Goal: Navigation & Orientation: Find specific page/section

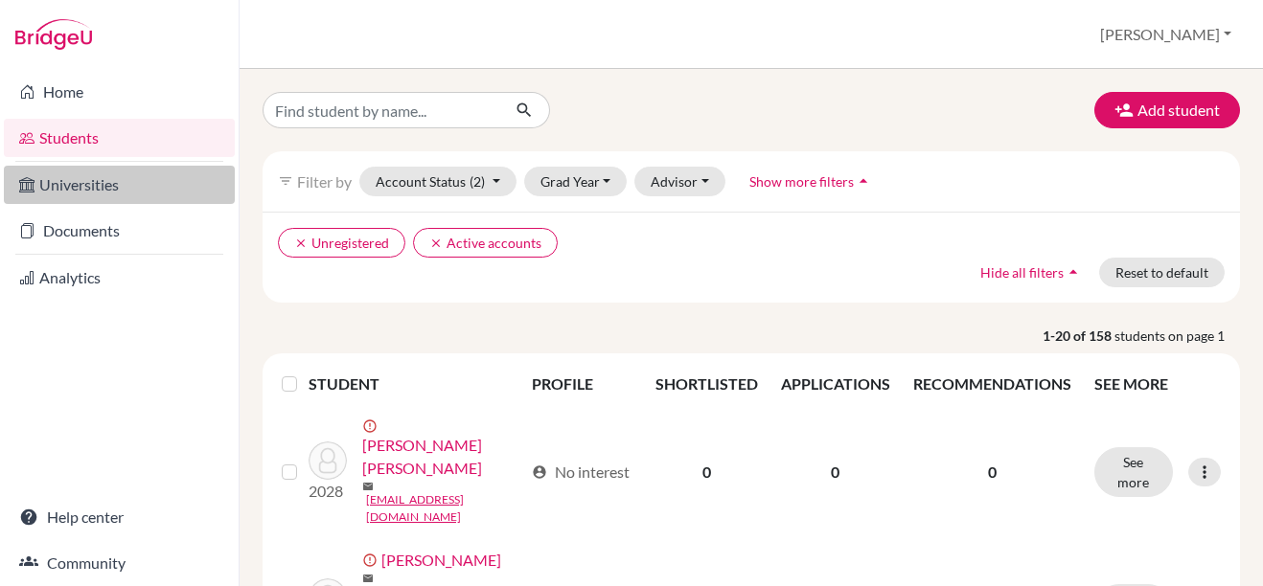
click at [123, 194] on link "Universities" at bounding box center [119, 185] width 231 height 38
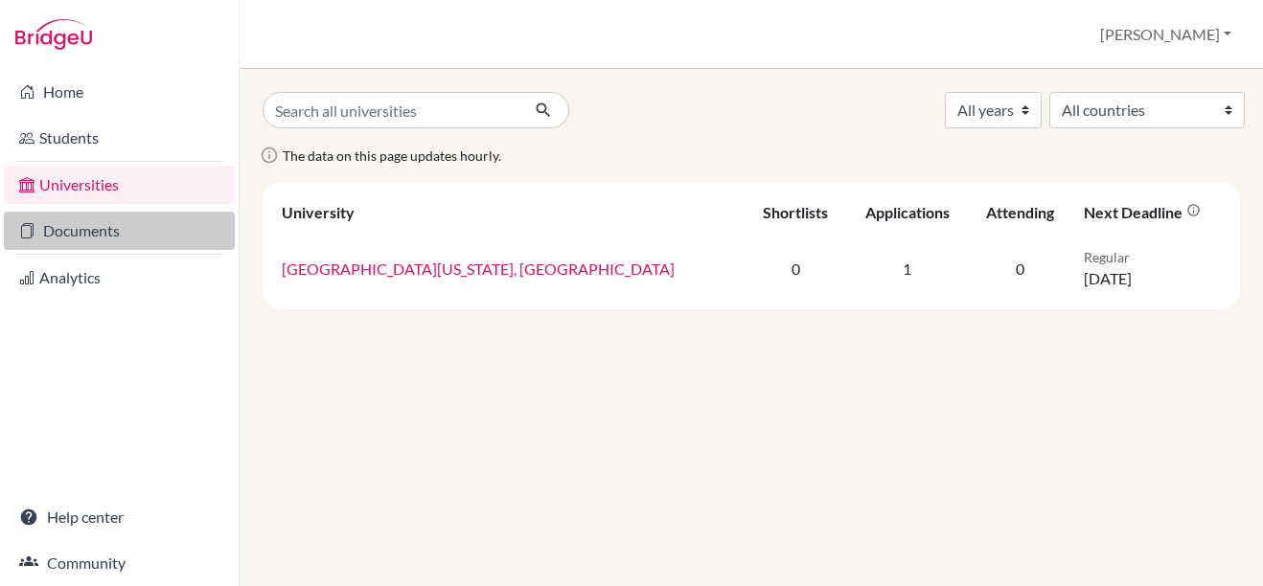
click at [102, 230] on link "Documents" at bounding box center [119, 231] width 231 height 38
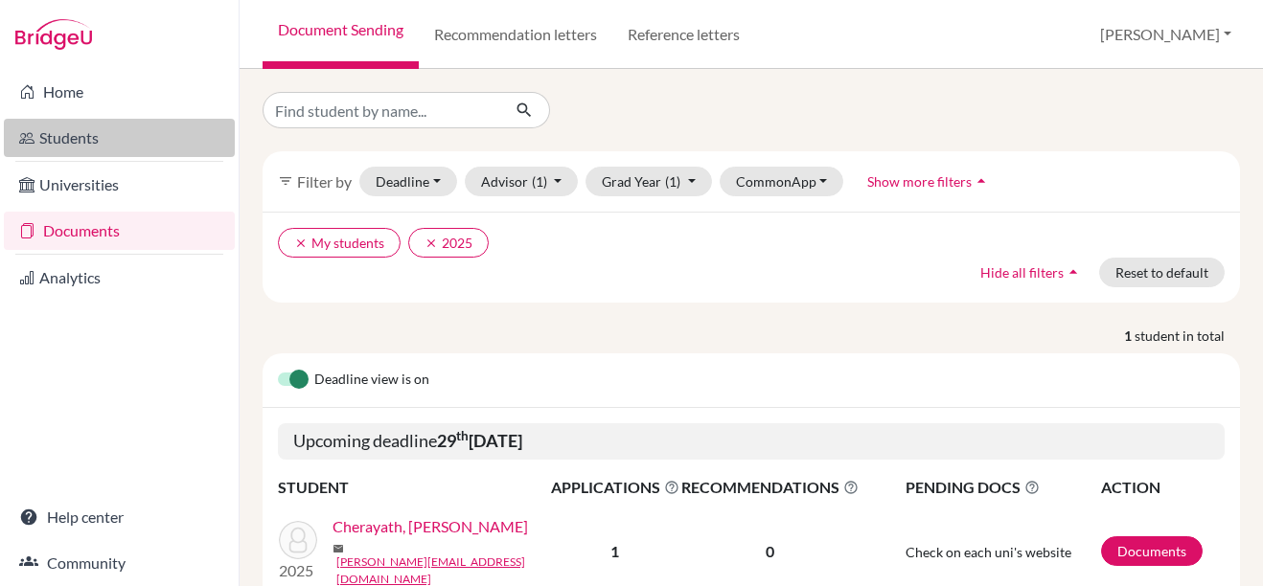
click at [91, 133] on link "Students" at bounding box center [119, 138] width 231 height 38
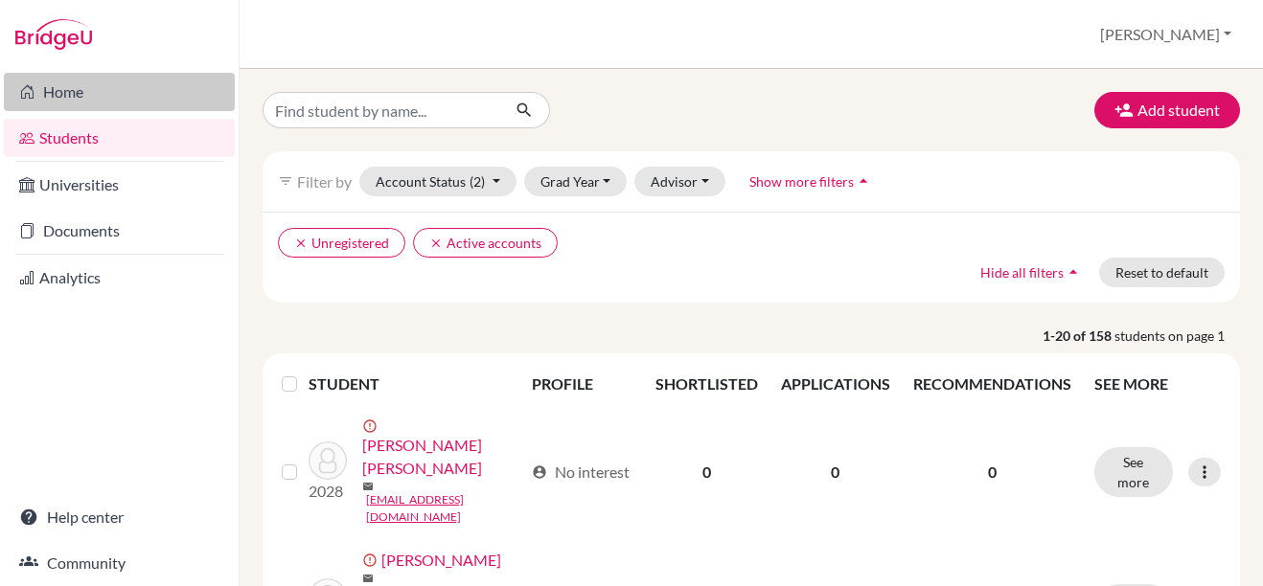
click at [62, 91] on link "Home" at bounding box center [119, 92] width 231 height 38
